Goal: Task Accomplishment & Management: Manage account settings

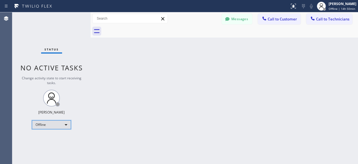
click at [68, 121] on div "Offline" at bounding box center [51, 124] width 39 height 9
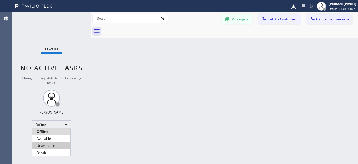
click at [53, 146] on li "Unavailable" at bounding box center [51, 145] width 38 height 7
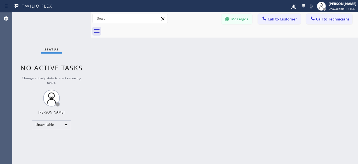
click at [18, 34] on div "Status No active tasks Change activity state to start receiving tasks. [PERSON_…" at bounding box center [51, 87] width 78 height 151
click at [19, 45] on div "Status No active tasks Change activity state to start receiving tasks. [PERSON_…" at bounding box center [51, 87] width 78 height 151
click at [24, 22] on div "Status No active tasks Change activity state to start receiving tasks. [PERSON_…" at bounding box center [51, 87] width 78 height 151
click at [30, 43] on div "Status No active tasks Change activity state to start receiving tasks. [PERSON_…" at bounding box center [51, 87] width 78 height 151
click at [27, 27] on div "Status No active tasks Change activity state to start receiving tasks. [PERSON_…" at bounding box center [51, 87] width 78 height 151
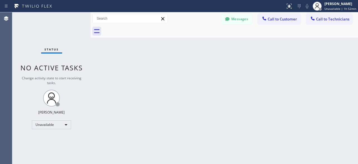
click at [21, 21] on div "Status No active tasks Change activity state to start receiving tasks. [PERSON_…" at bounding box center [51, 87] width 78 height 151
drag, startPoint x: 19, startPoint y: 31, endPoint x: 78, endPoint y: -18, distance: 76.5
click at [78, 0] on html "Status report No issues detected If you experience an issue, please download th…" at bounding box center [179, 82] width 358 height 164
